Goal: Book appointment/travel/reservation

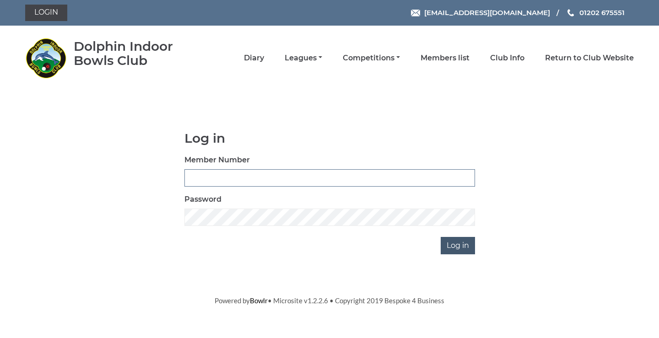
type input "3782"
click at [447, 253] on input "Log in" at bounding box center [457, 245] width 34 height 17
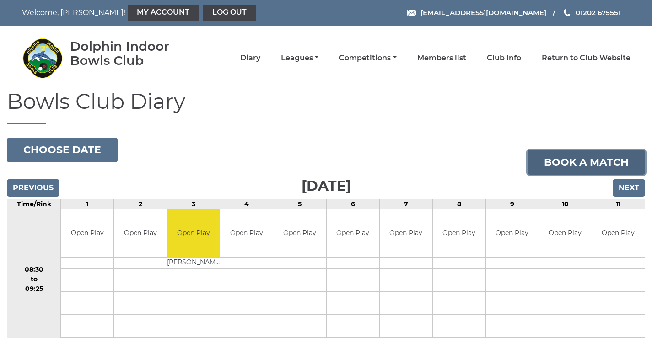
click at [596, 161] on link "Book a match" at bounding box center [586, 162] width 118 height 25
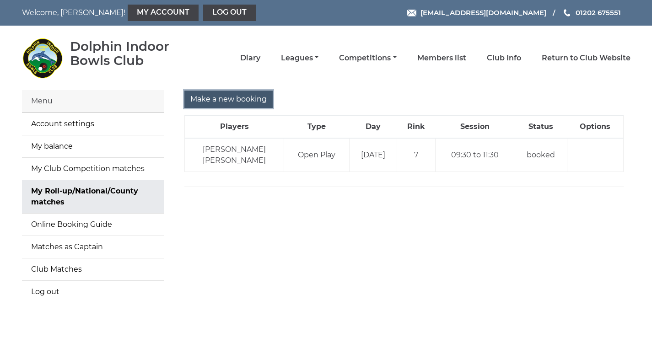
click at [234, 102] on input "Make a new booking" at bounding box center [228, 99] width 88 height 17
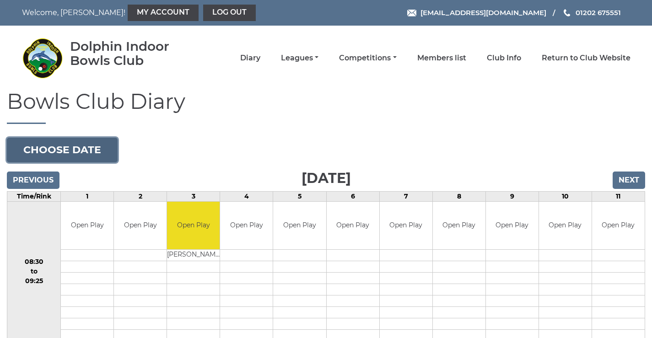
click at [84, 147] on button "Choose date" at bounding box center [62, 150] width 111 height 25
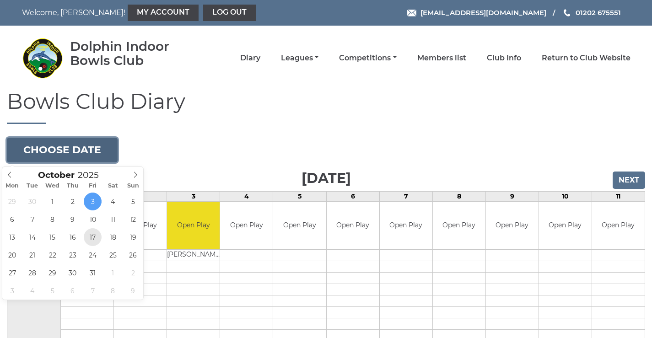
type input "2025-10-17"
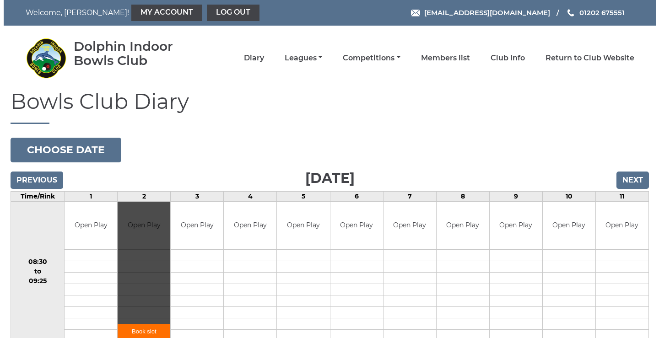
scroll to position [214, 0]
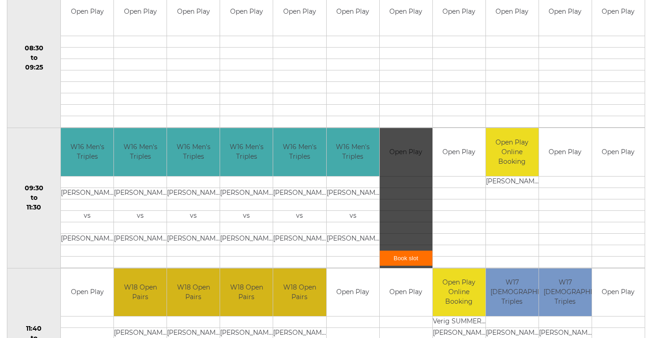
click at [408, 266] on link "Book slot" at bounding box center [406, 258] width 53 height 15
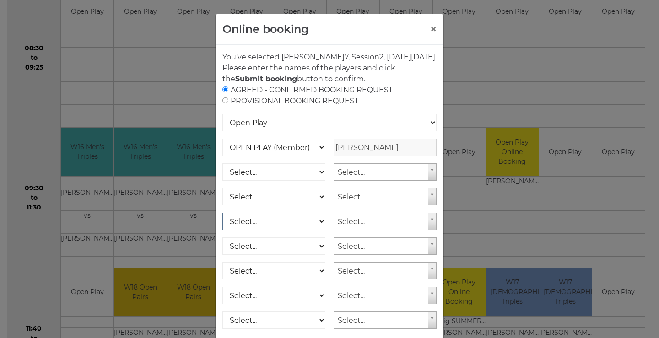
scroll to position [107, 0]
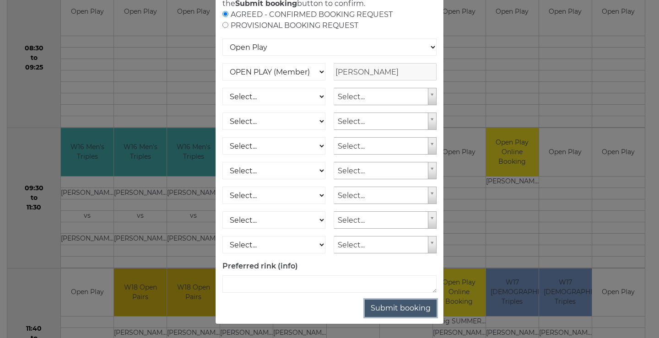
click at [368, 317] on button "Submit booking" at bounding box center [401, 308] width 72 height 17
